Goal: Complete application form: Complete application form

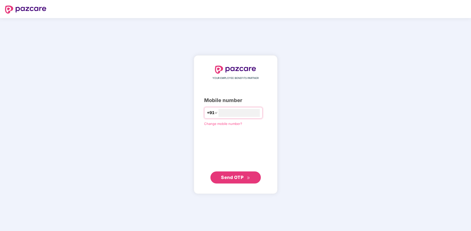
type input "**********"
click at [231, 176] on span "Send OTP" at bounding box center [232, 177] width 22 height 5
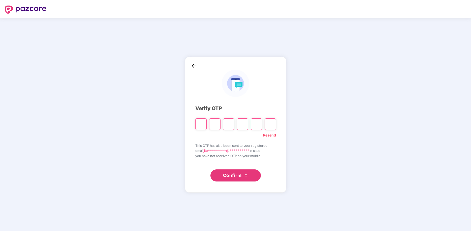
type input "*"
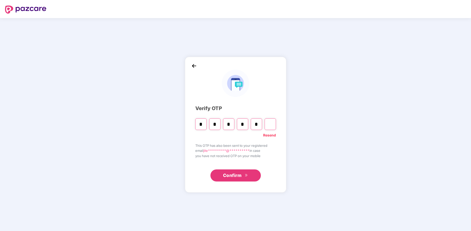
type input "*"
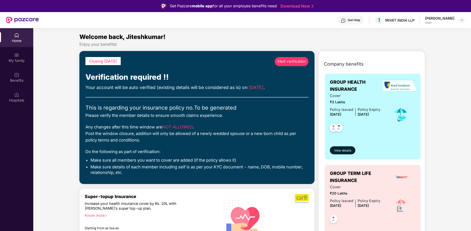
click at [291, 63] on span "Start verification" at bounding box center [291, 61] width 29 height 5
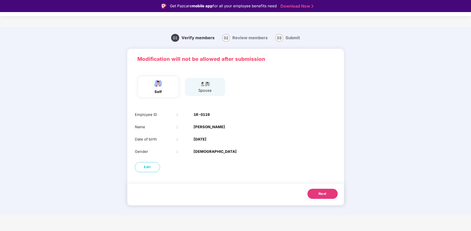
click at [206, 87] on div "spouse" at bounding box center [204, 87] width 13 height 13
click at [321, 193] on span "Next" at bounding box center [322, 194] width 8 height 5
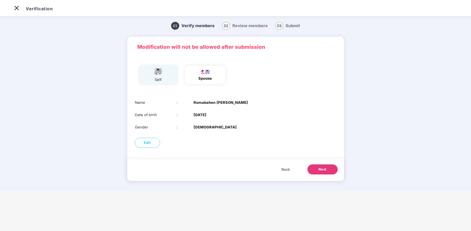
drag, startPoint x: 318, startPoint y: 169, endPoint x: 318, endPoint y: 140, distance: 29.5
click at [318, 140] on div "Modification will not be allowed after submission self spouse Name : [PERSON_NA…" at bounding box center [235, 109] width 217 height 145
click at [326, 172] on button "Next" at bounding box center [322, 170] width 30 height 10
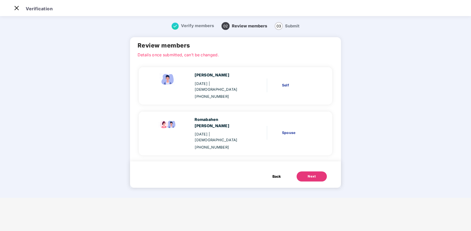
click at [320, 172] on button "Next" at bounding box center [311, 177] width 30 height 10
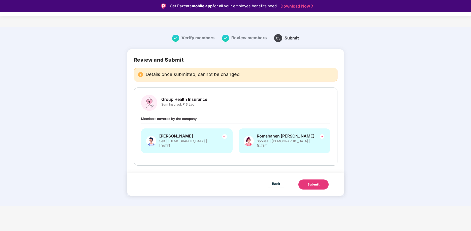
click at [314, 182] on div "Submit" at bounding box center [313, 184] width 12 height 5
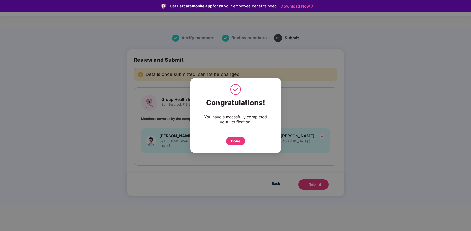
click at [236, 140] on div "Done" at bounding box center [235, 141] width 9 height 6
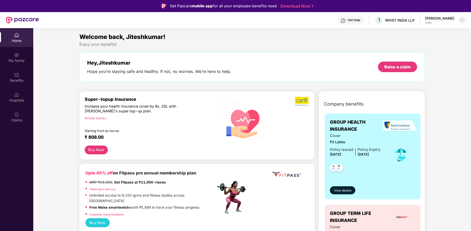
click at [463, 20] on img at bounding box center [462, 20] width 4 height 4
click at [418, 32] on div "Logout" at bounding box center [437, 32] width 65 height 10
